Goal: Check status: Check status

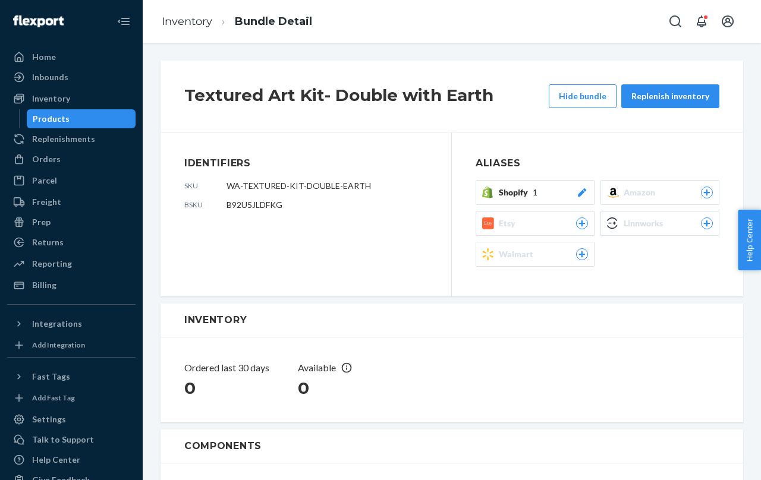
click at [87, 117] on div "Products" at bounding box center [81, 119] width 107 height 17
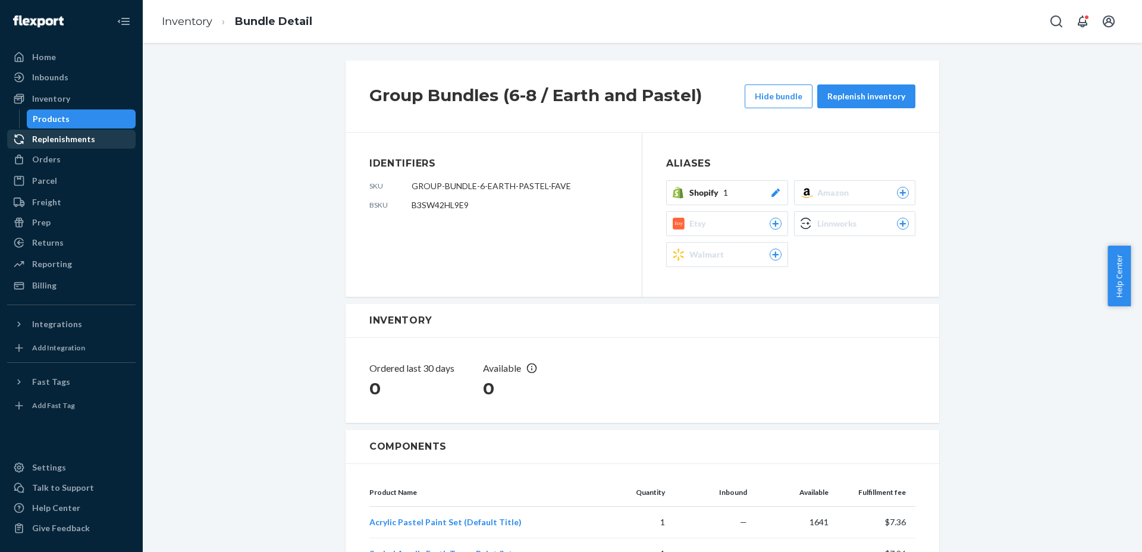
scroll to position [223, 0]
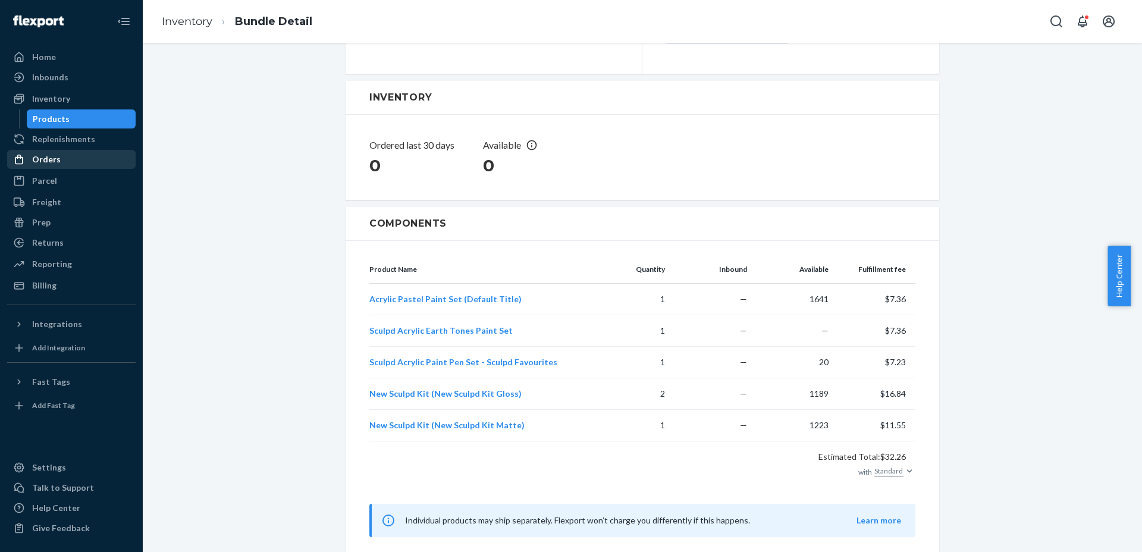
drag, startPoint x: 87, startPoint y: 115, endPoint x: 51, endPoint y: 160, distance: 58.3
click at [87, 115] on div "Products" at bounding box center [81, 119] width 107 height 17
click at [50, 171] on link "Parcel" at bounding box center [71, 180] width 128 height 19
click at [51, 160] on div "Orders" at bounding box center [46, 159] width 29 height 12
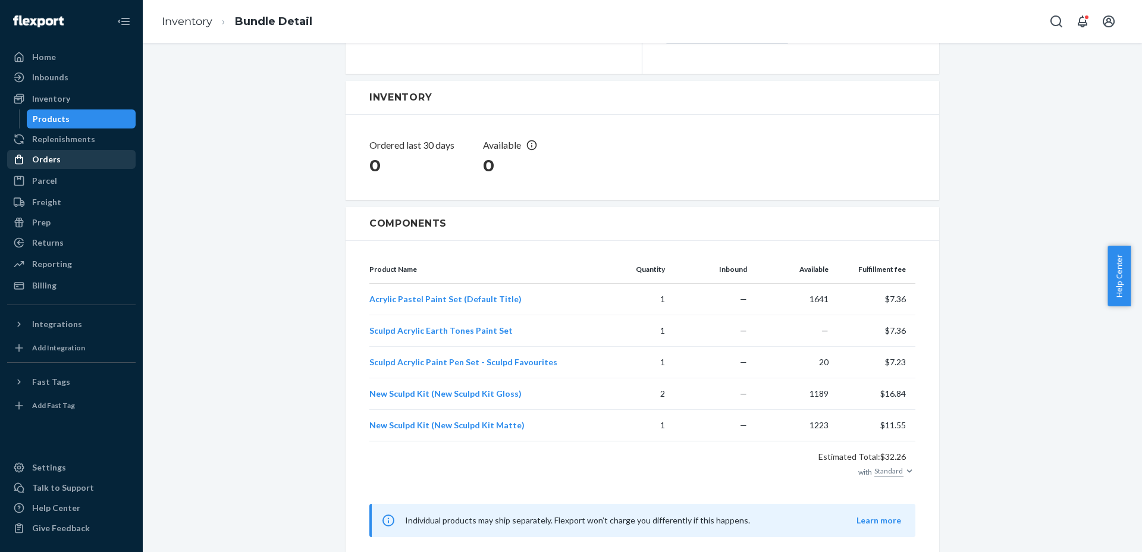
click at [51, 160] on div "Orders" at bounding box center [46, 159] width 29 height 12
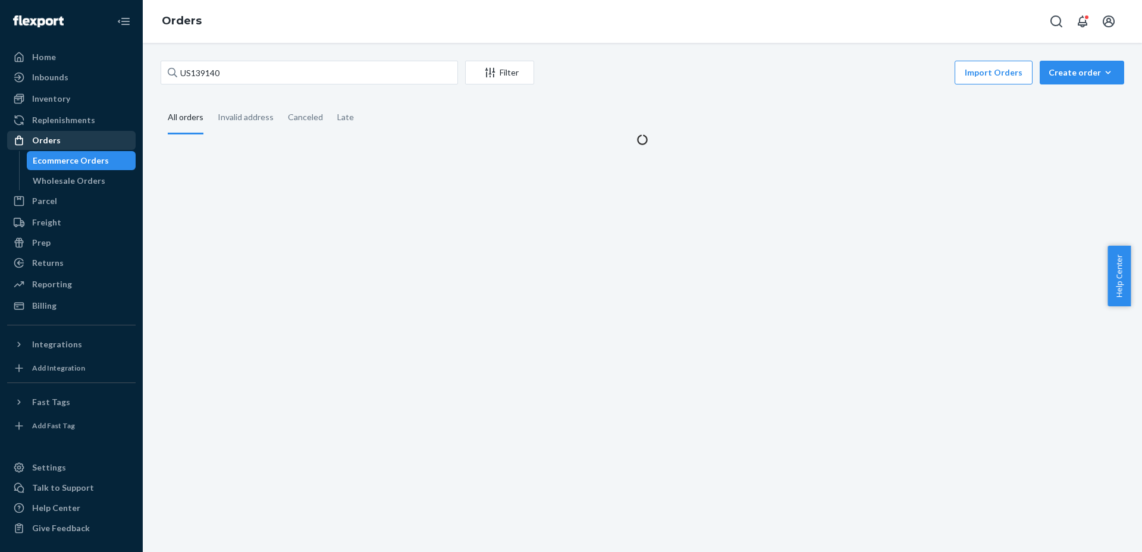
click at [51, 160] on div "Ecommerce Orders" at bounding box center [71, 161] width 76 height 12
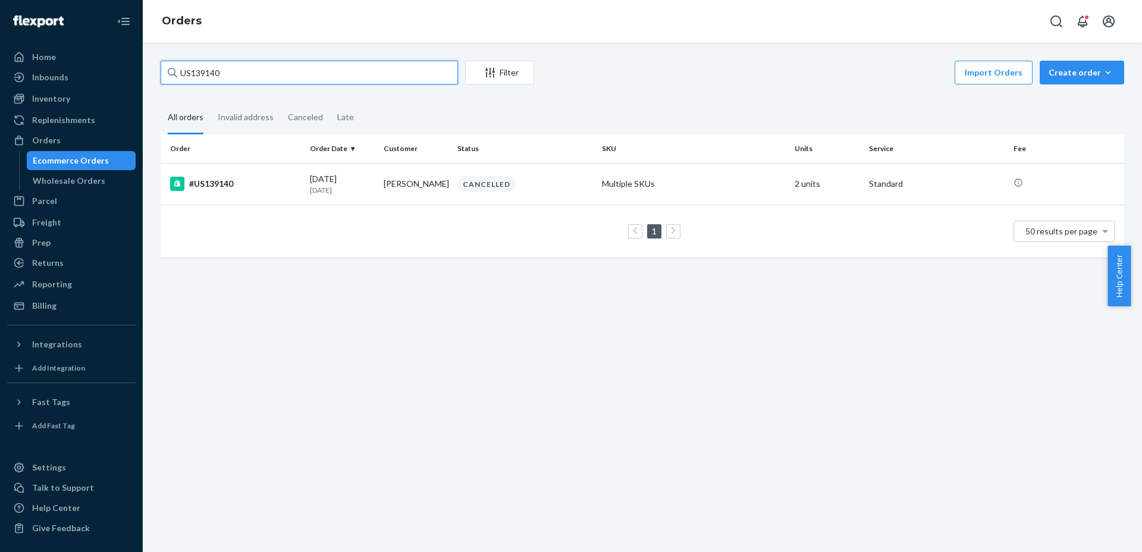
click at [305, 63] on input "US139140" at bounding box center [309, 73] width 297 height 24
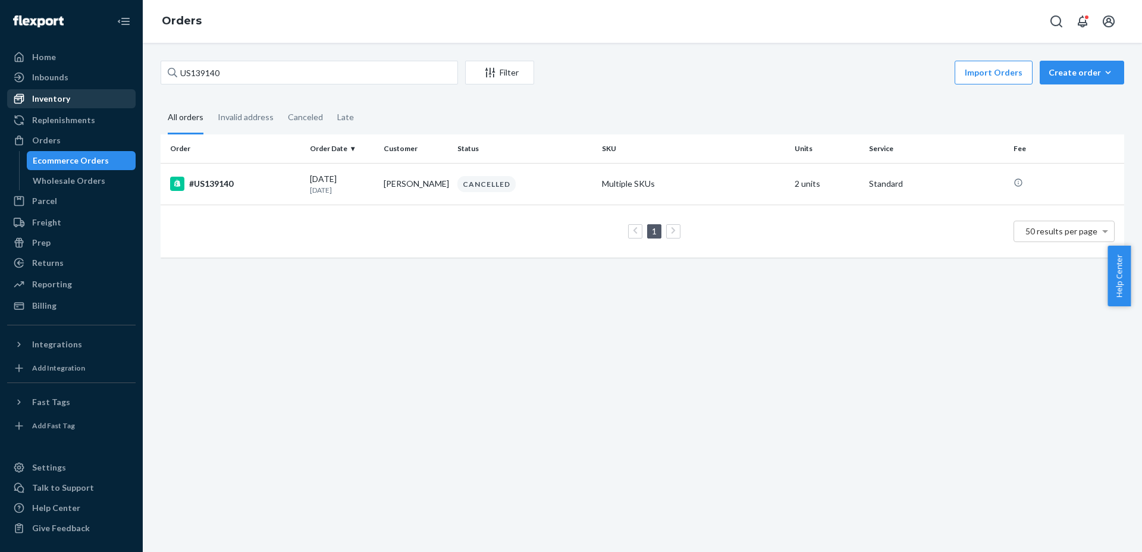
click at [7, 89] on link "Inventory" at bounding box center [71, 98] width 128 height 19
click at [61, 97] on div "Inventory" at bounding box center [51, 99] width 38 height 12
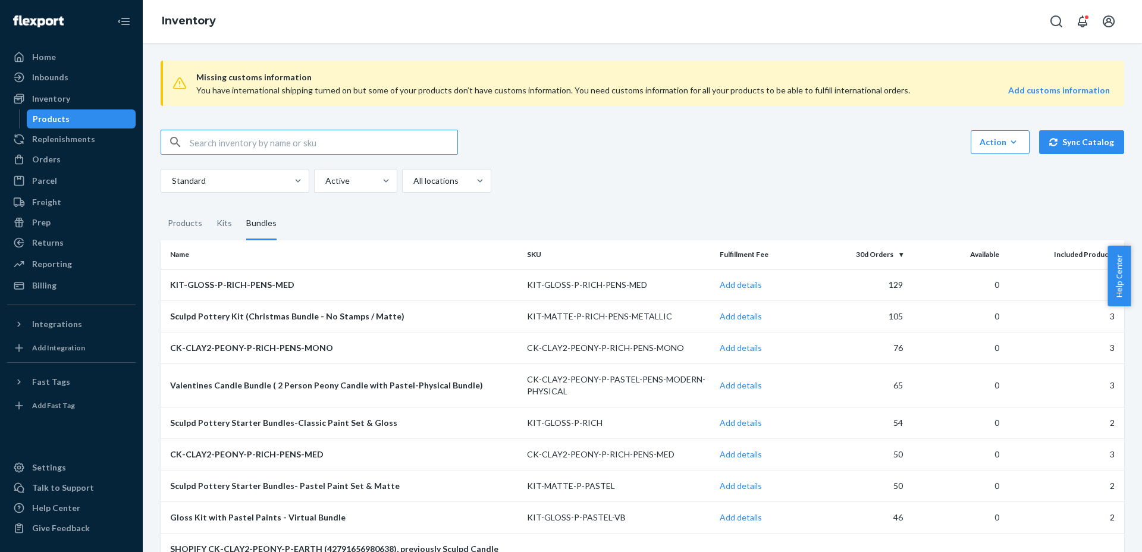
click at [218, 147] on input "text" at bounding box center [324, 142] width 268 height 24
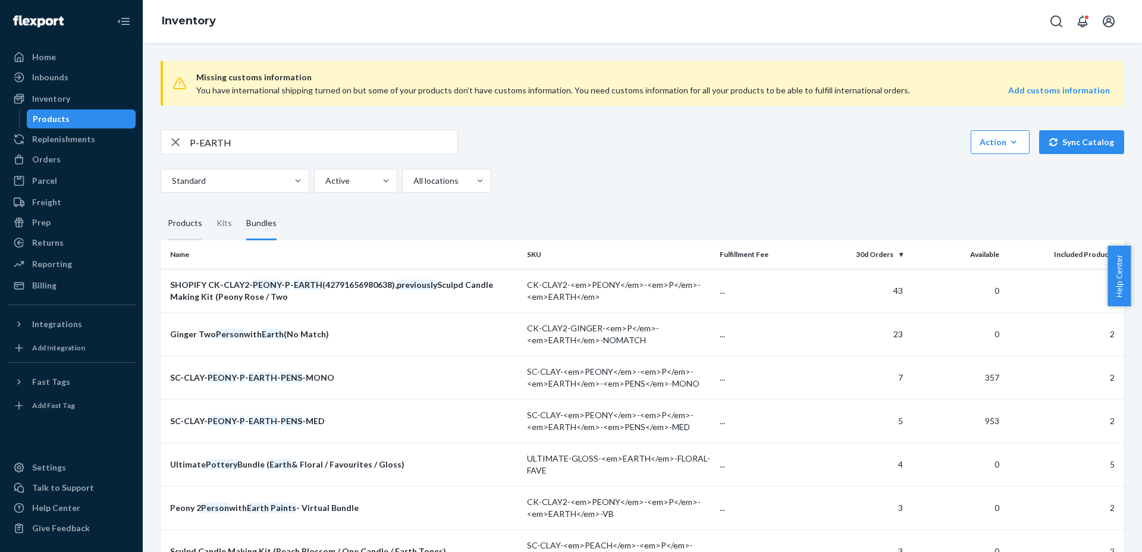
click at [196, 232] on div "Products" at bounding box center [185, 223] width 34 height 33
click at [161, 207] on input "Products" at bounding box center [161, 207] width 0 height 0
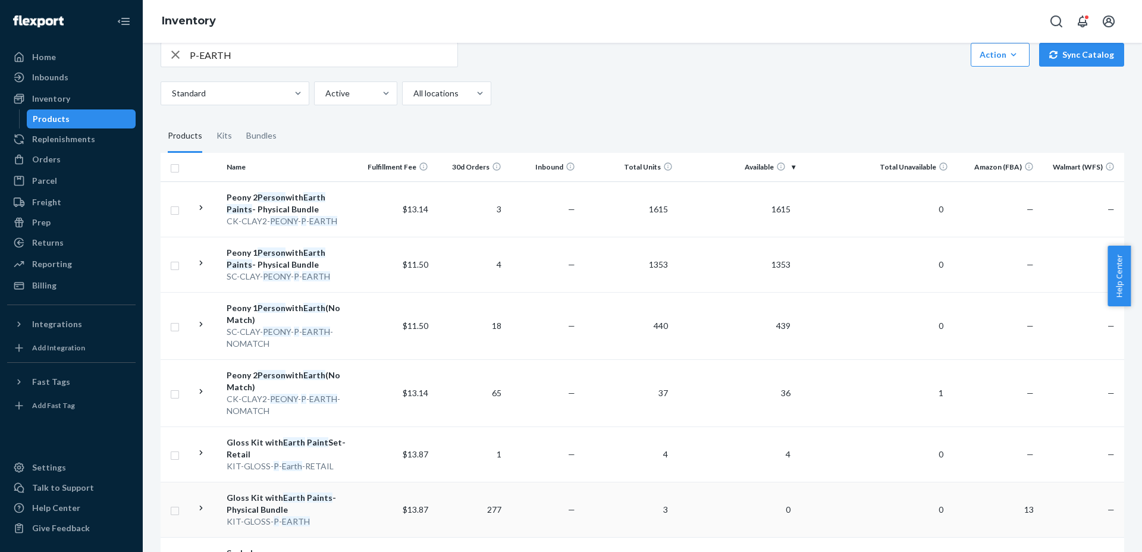
scroll to position [223, 0]
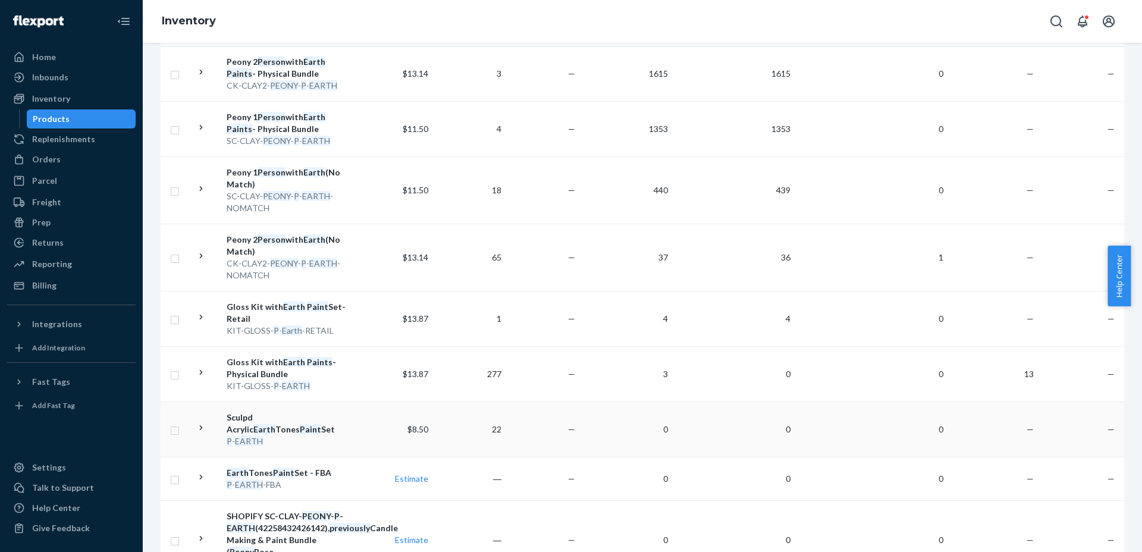
click at [198, 423] on icon at bounding box center [201, 427] width 11 height 11
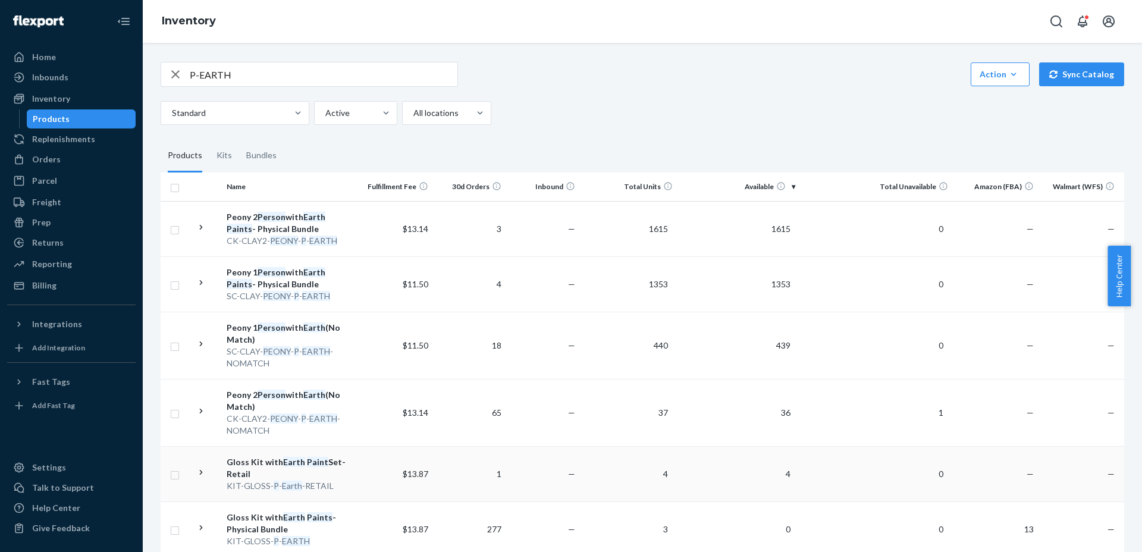
scroll to position [0, 0]
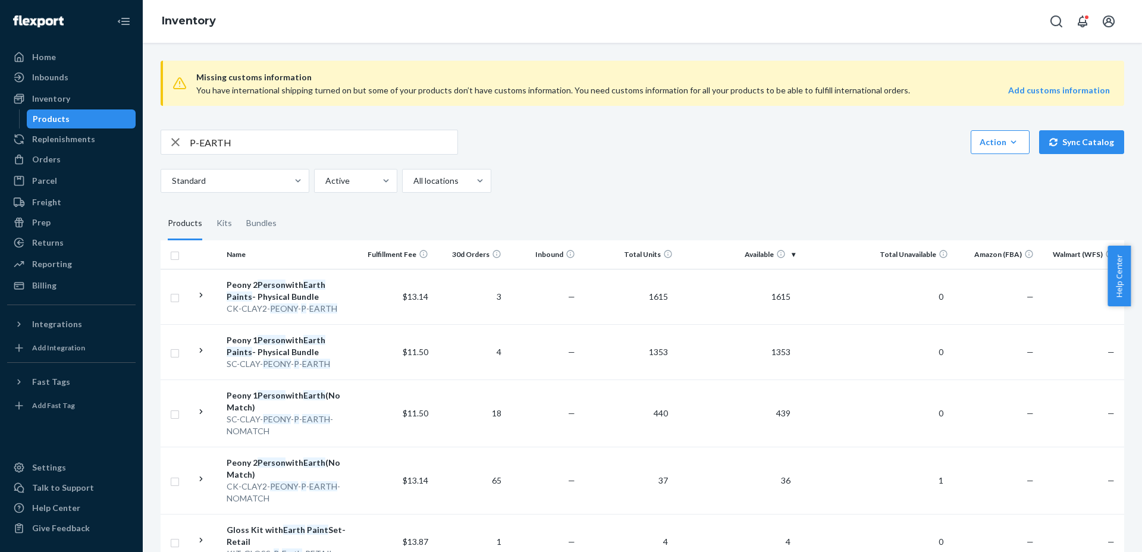
click at [214, 145] on input "P-EARTH" at bounding box center [324, 142] width 268 height 24
type input "P-FLORAL"
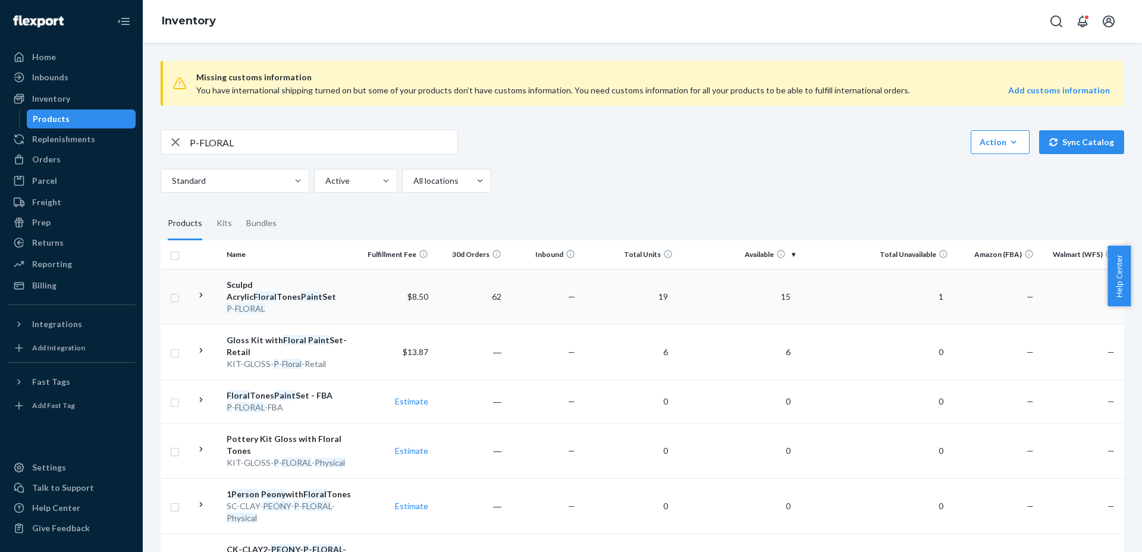
click at [208, 298] on td at bounding box center [206, 296] width 30 height 55
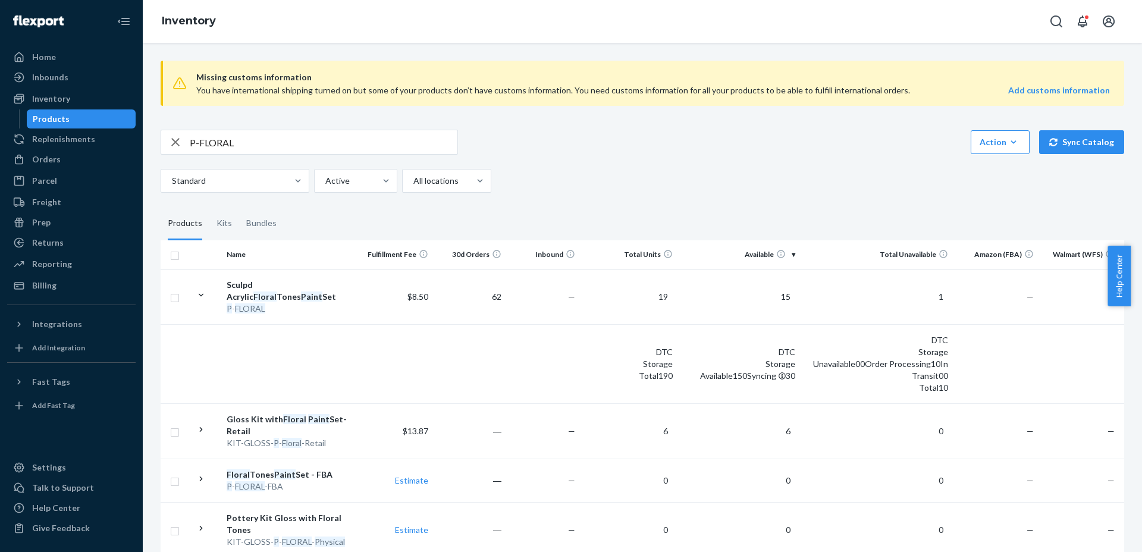
click at [278, 150] on input "P-FLORAL" at bounding box center [324, 142] width 268 height 24
click at [87, 160] on div "Orders" at bounding box center [71, 159] width 126 height 17
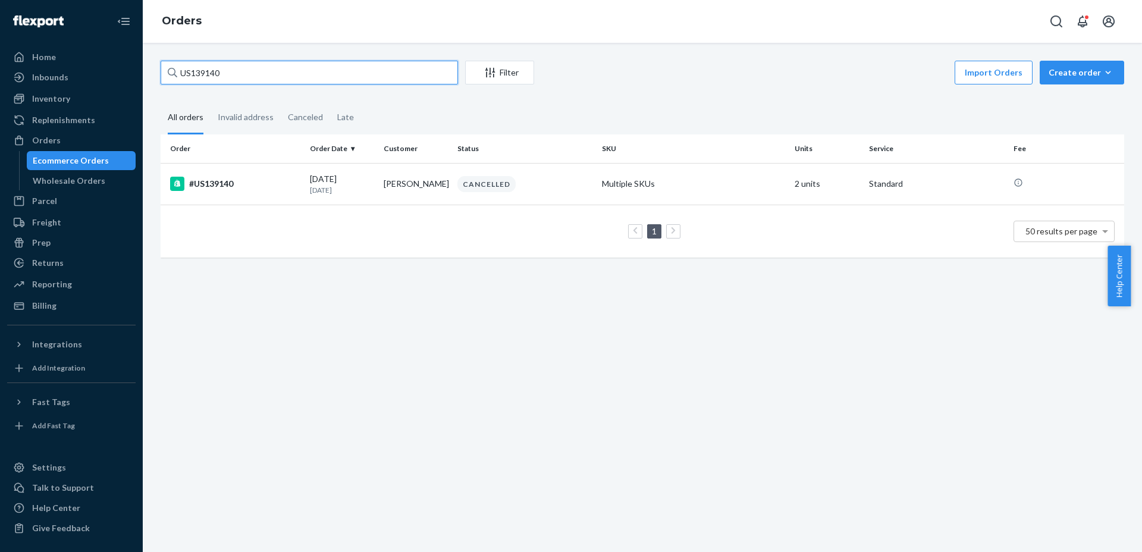
click at [297, 79] on input "US139140" at bounding box center [309, 73] width 297 height 24
paste input "037"
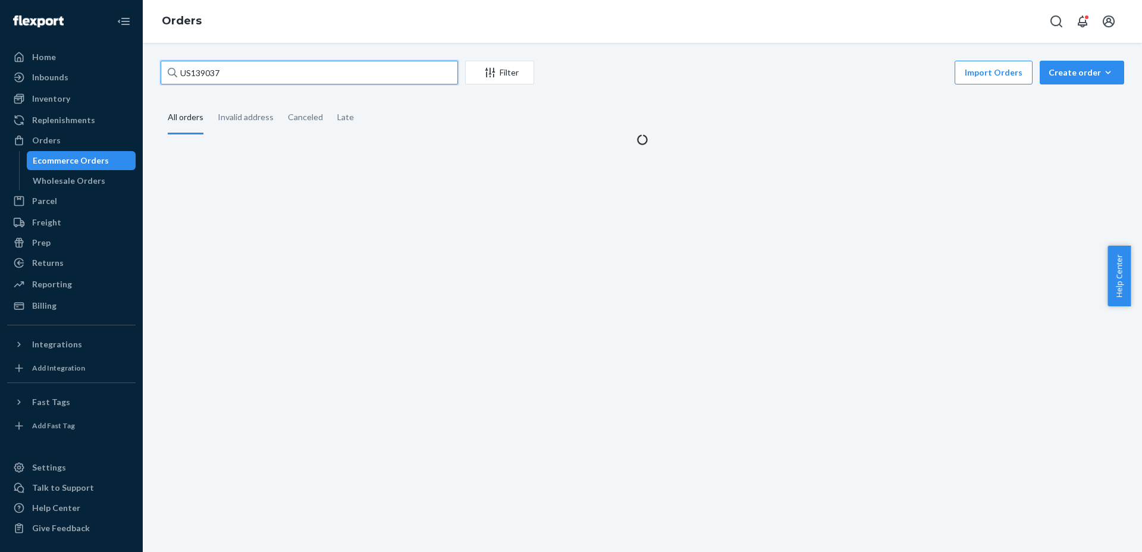
type input "US139037"
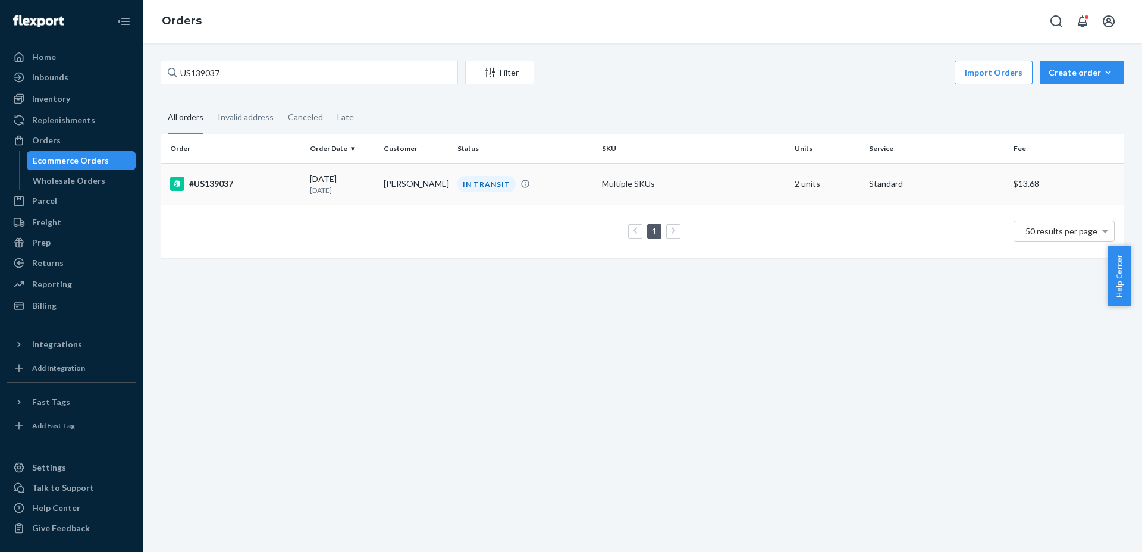
click at [329, 197] on td "[DATE] [DATE]" at bounding box center [342, 184] width 74 height 42
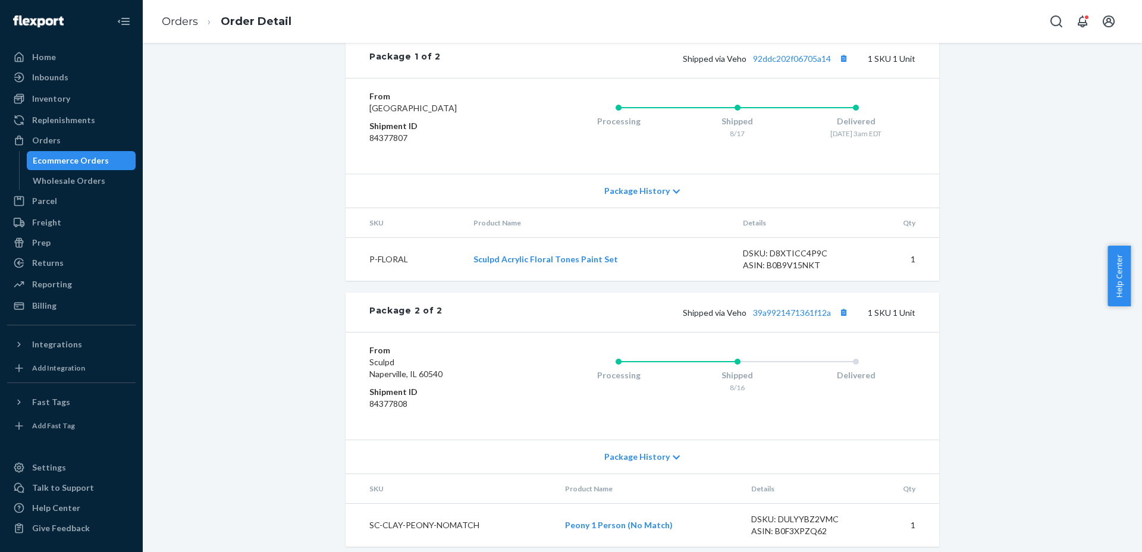
scroll to position [613, 0]
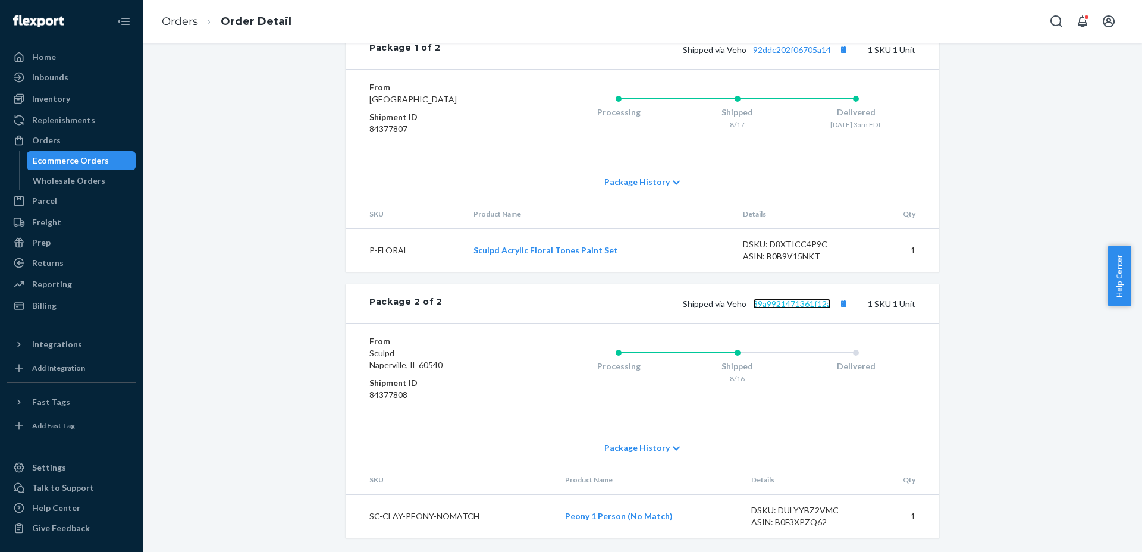
click at [775, 302] on link "39a9921471361f12a" at bounding box center [792, 303] width 78 height 10
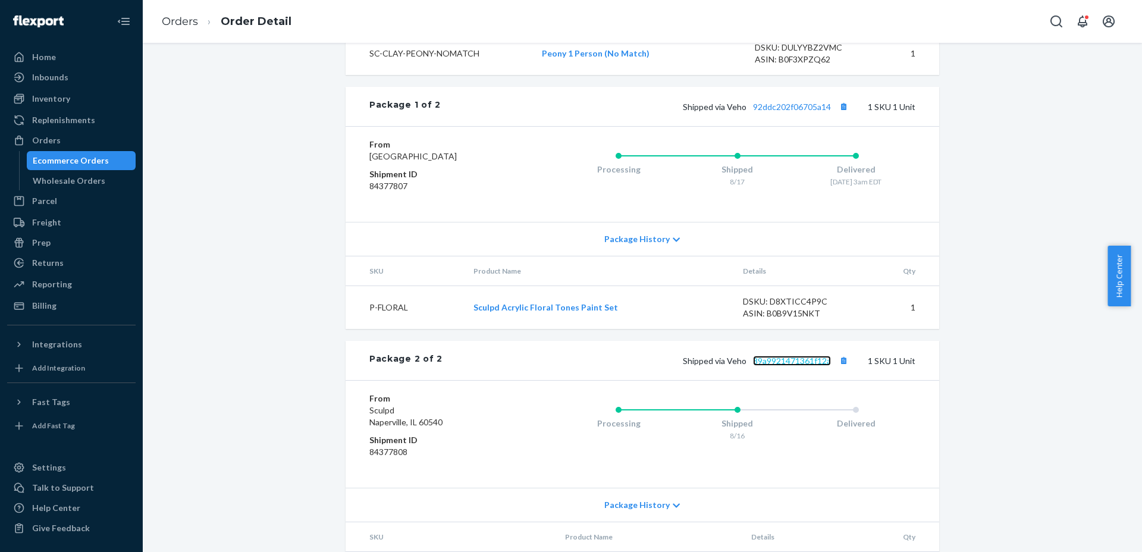
scroll to position [241, 0]
